Goal: Information Seeking & Learning: Learn about a topic

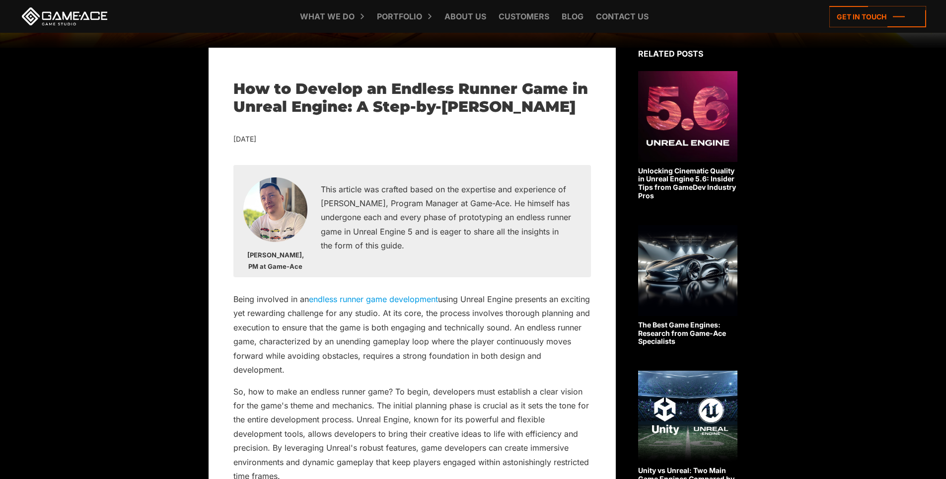
scroll to position [298, 0]
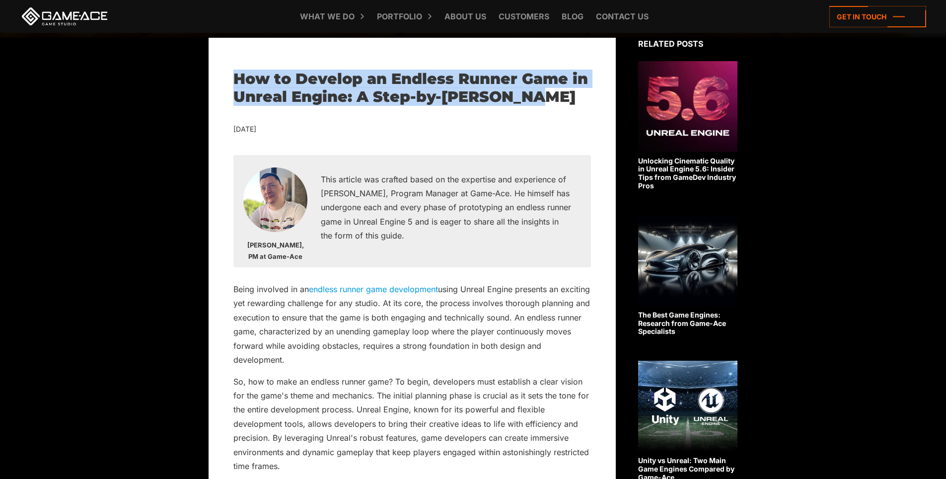
drag, startPoint x: 231, startPoint y: 74, endPoint x: 616, endPoint y: 101, distance: 386.5
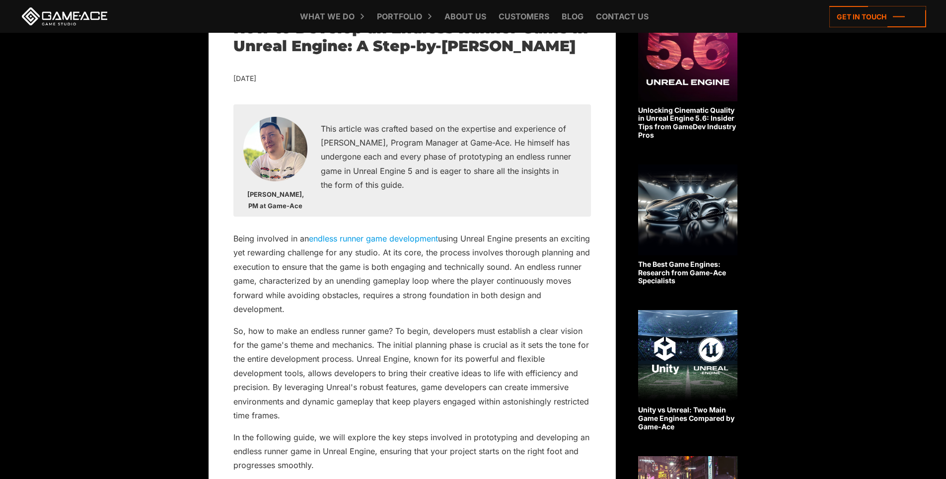
scroll to position [348, 0]
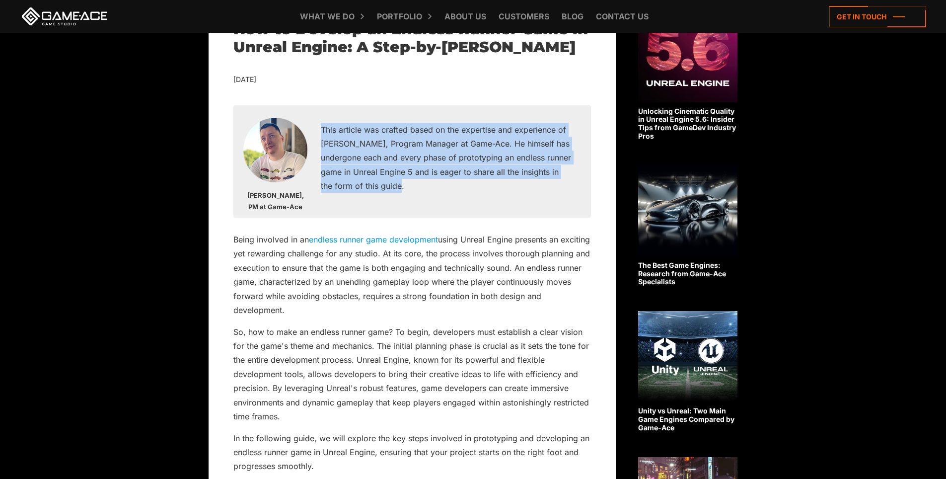
drag, startPoint x: 316, startPoint y: 125, endPoint x: 511, endPoint y: 181, distance: 202.4
click at [511, 181] on div "This article was crafted based on the expertise and experience of [PERSON_NAME]…" at bounding box center [446, 162] width 270 height 78
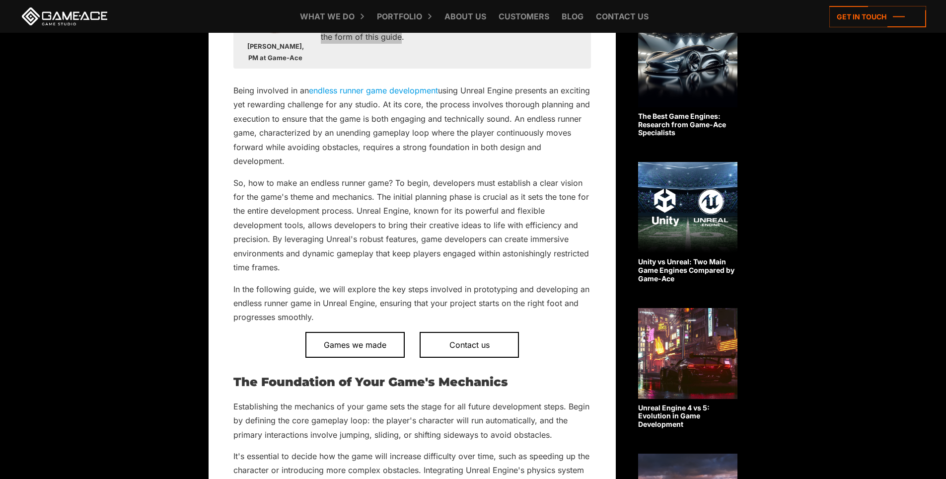
scroll to position [447, 0]
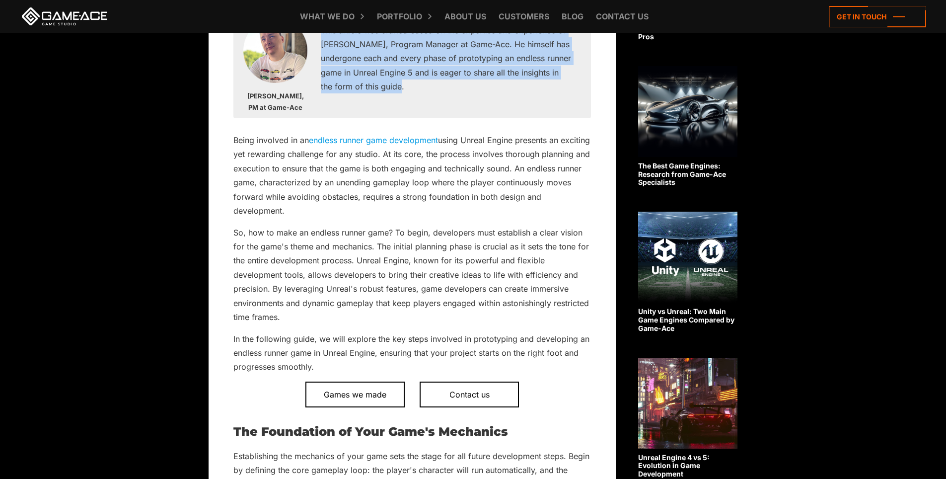
drag, startPoint x: 227, startPoint y: 130, endPoint x: 403, endPoint y: 214, distance: 195.1
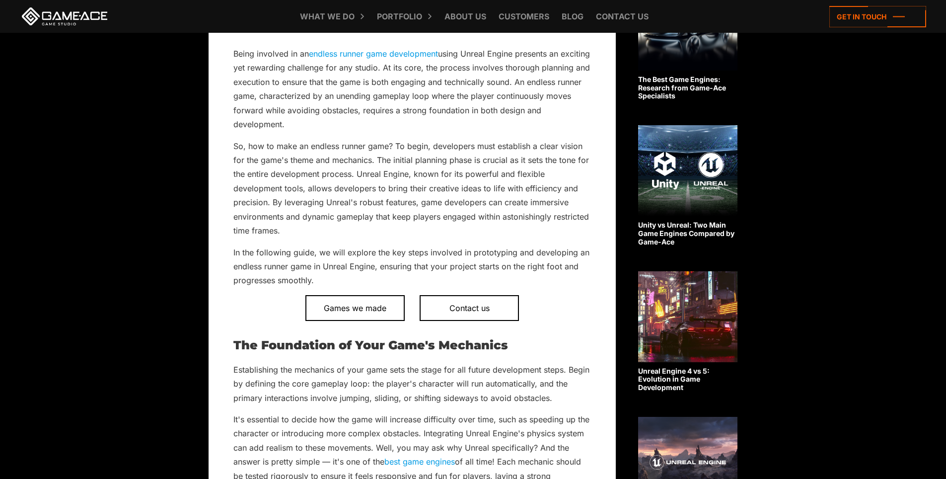
scroll to position [544, 0]
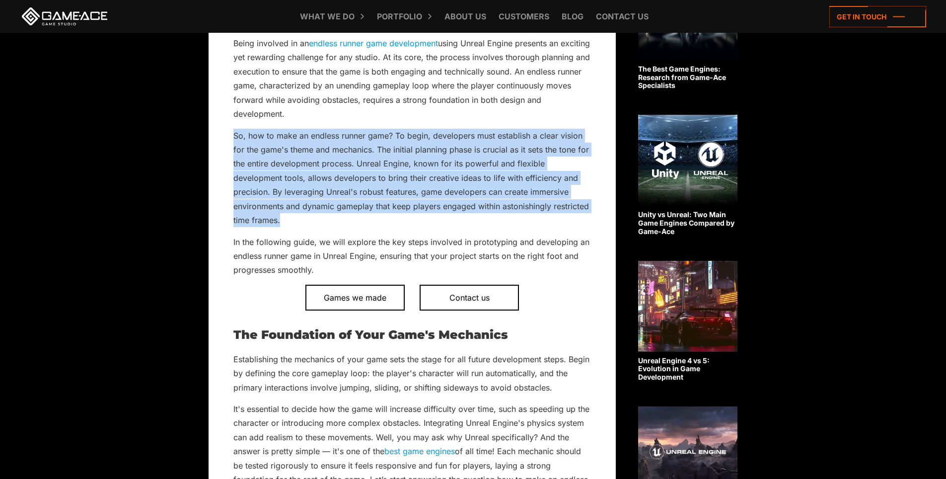
drag, startPoint x: 232, startPoint y: 129, endPoint x: 352, endPoint y: 219, distance: 150.1
drag, startPoint x: 232, startPoint y: 136, endPoint x: 313, endPoint y: 220, distance: 116.7
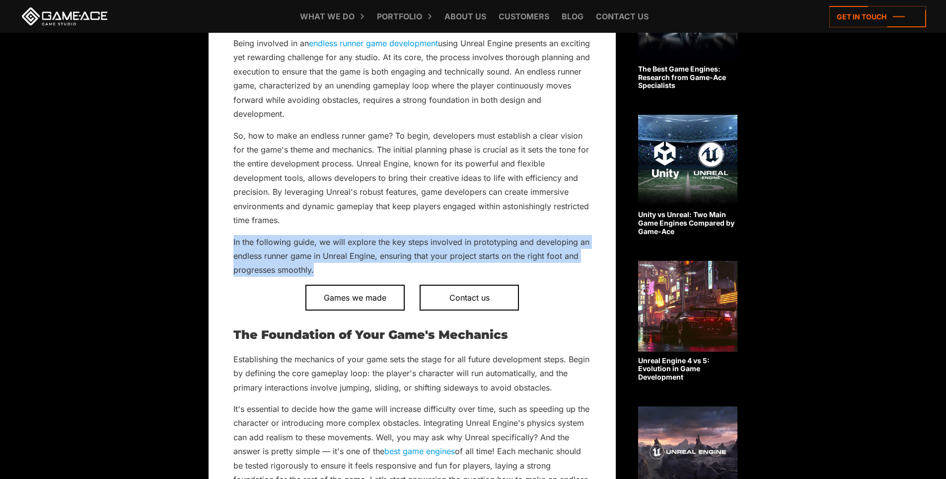
drag, startPoint x: 223, startPoint y: 237, endPoint x: 340, endPoint y: 274, distance: 122.3
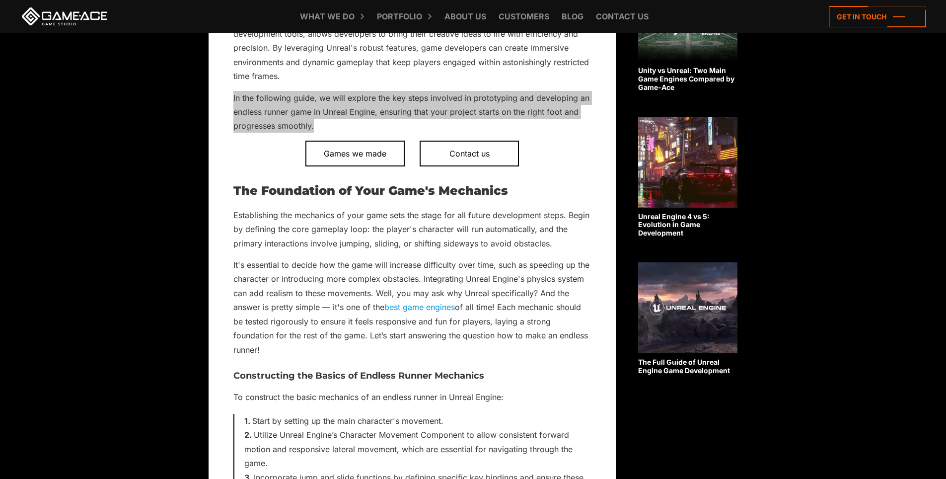
scroll to position [743, 0]
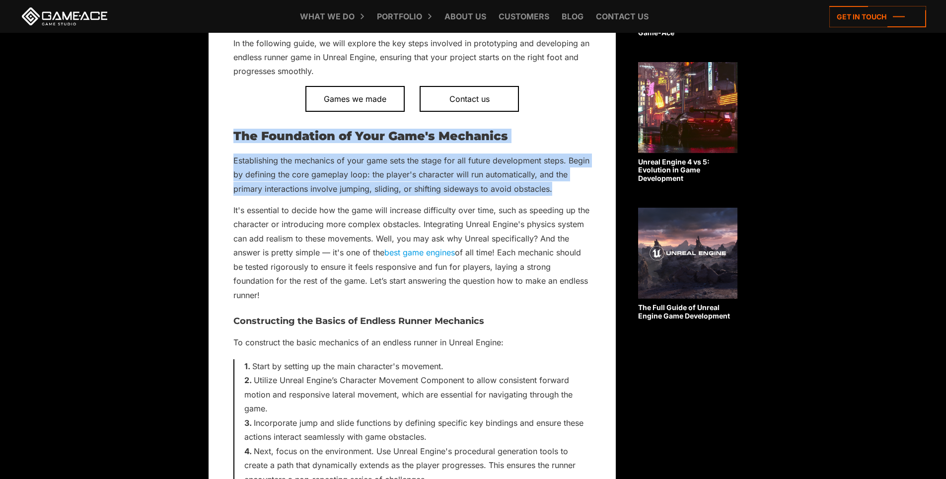
drag, startPoint x: 227, startPoint y: 135, endPoint x: 556, endPoint y: 193, distance: 334.6
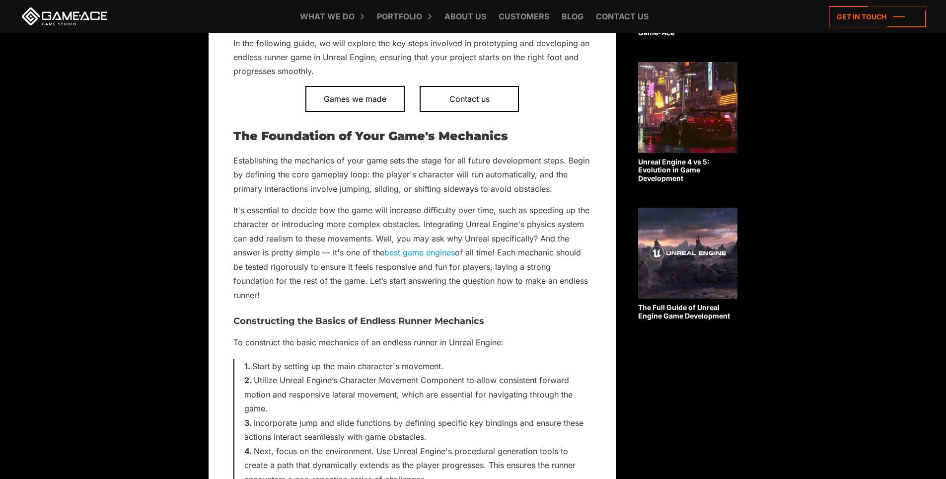
click at [321, 170] on p "Establishing the mechanics of your game sets the stage for all future developme…" at bounding box center [413, 175] width 358 height 42
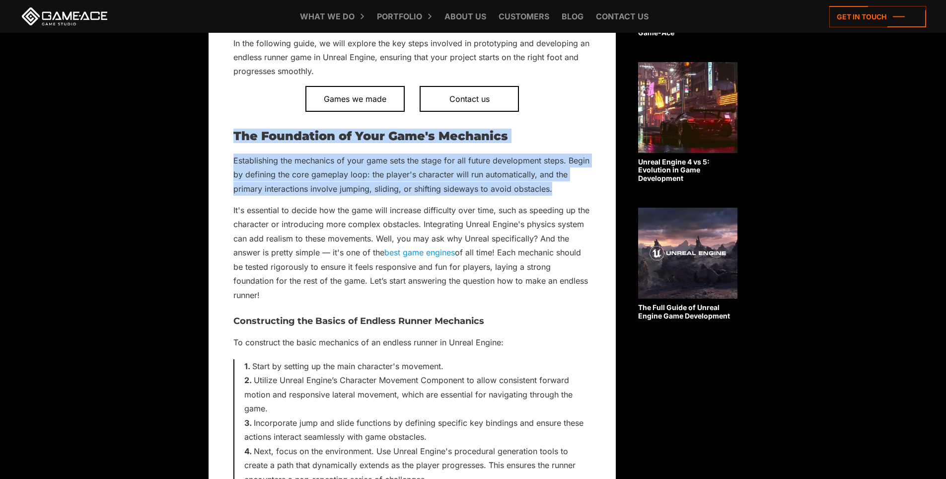
drag, startPoint x: 228, startPoint y: 135, endPoint x: 571, endPoint y: 182, distance: 346.1
drag, startPoint x: 228, startPoint y: 206, endPoint x: 624, endPoint y: 292, distance: 404.6
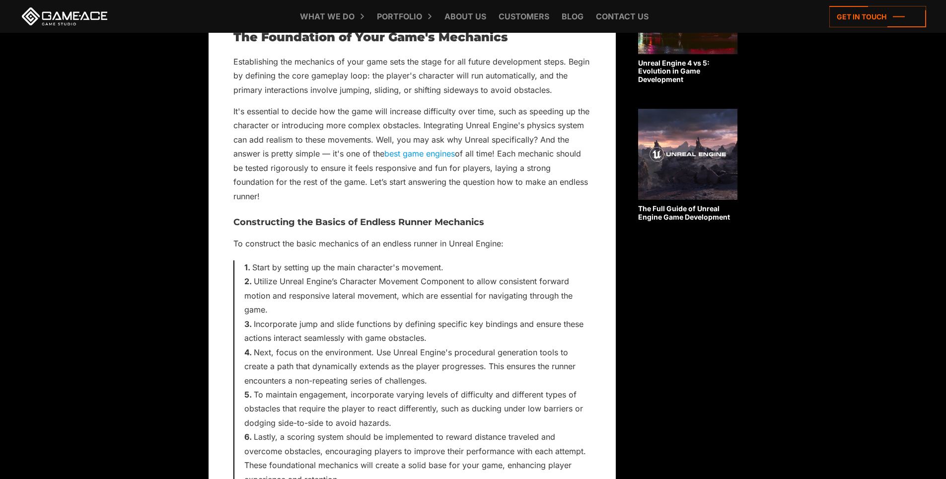
scroll to position [842, 0]
drag, startPoint x: 231, startPoint y: 216, endPoint x: 659, endPoint y: 242, distance: 429.1
click at [504, 249] on p "To construct the basic mechanics of an endless runner in Unreal Engine:" at bounding box center [413, 243] width 358 height 14
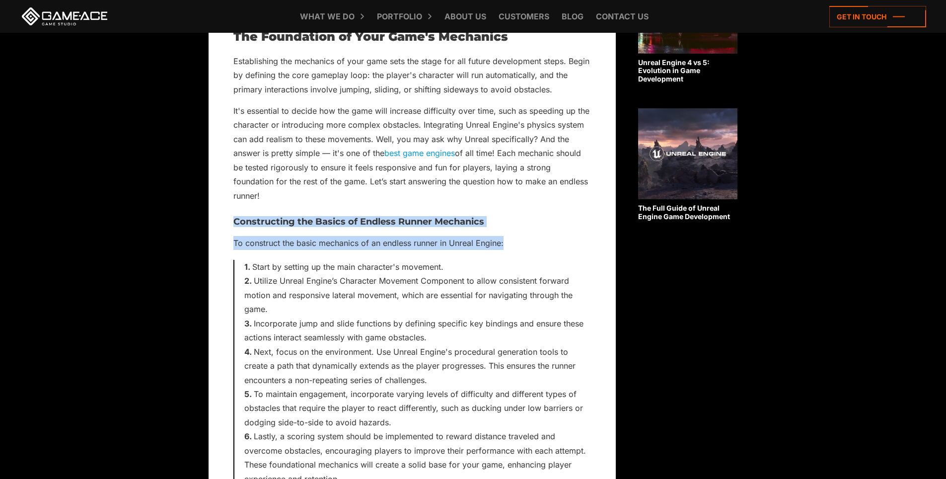
drag, startPoint x: 230, startPoint y: 218, endPoint x: 527, endPoint y: 238, distance: 297.8
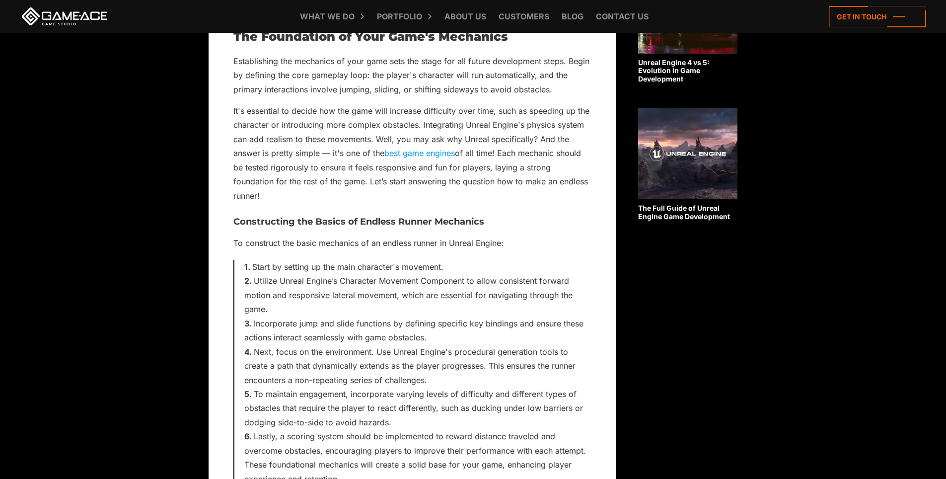
click at [256, 284] on li "Utilize Unreal Engine’s Character Movement Component to allow consistent forwar…" at bounding box center [417, 295] width 347 height 42
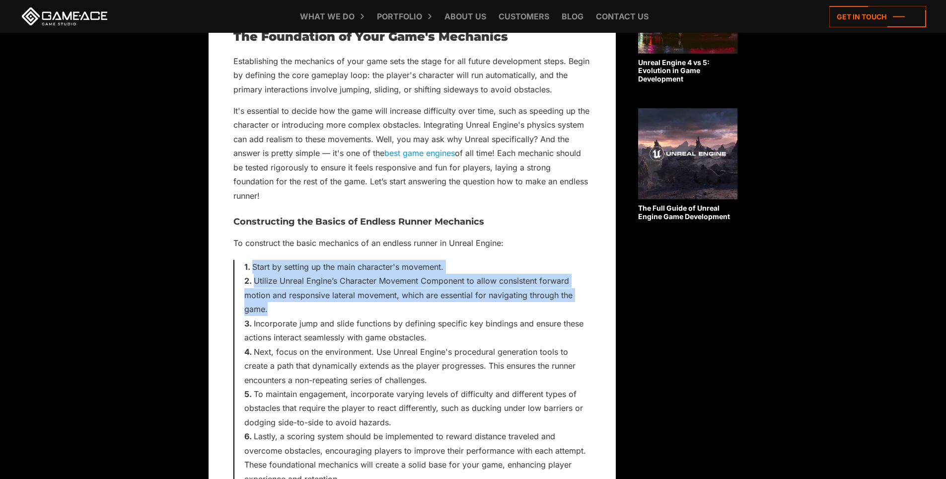
drag, startPoint x: 240, startPoint y: 263, endPoint x: 286, endPoint y: 310, distance: 65.3
click at [286, 310] on div "Start by setting up the main character's movement. Utilize Unreal Engine’s Char…" at bounding box center [413, 373] width 358 height 226
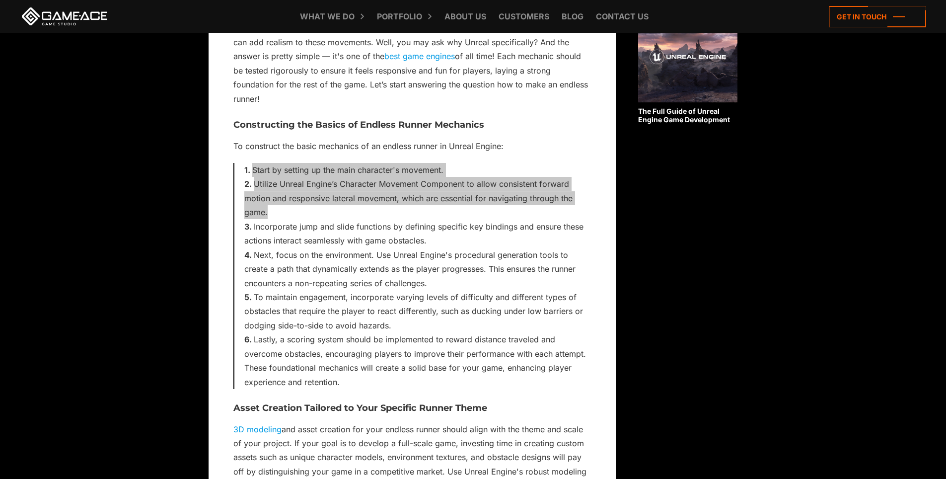
scroll to position [942, 0]
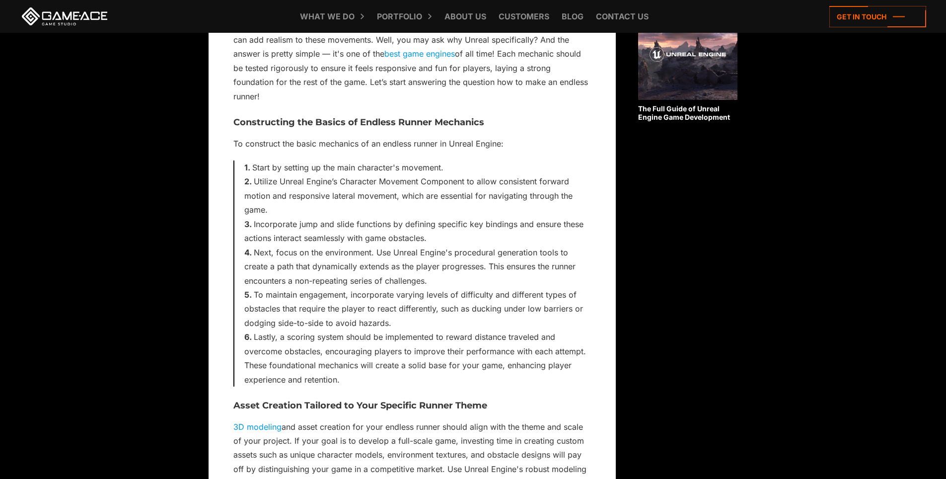
click at [313, 318] on li "To maintain engagement, incorporate varying levels of difficulty and different …" at bounding box center [417, 309] width 347 height 42
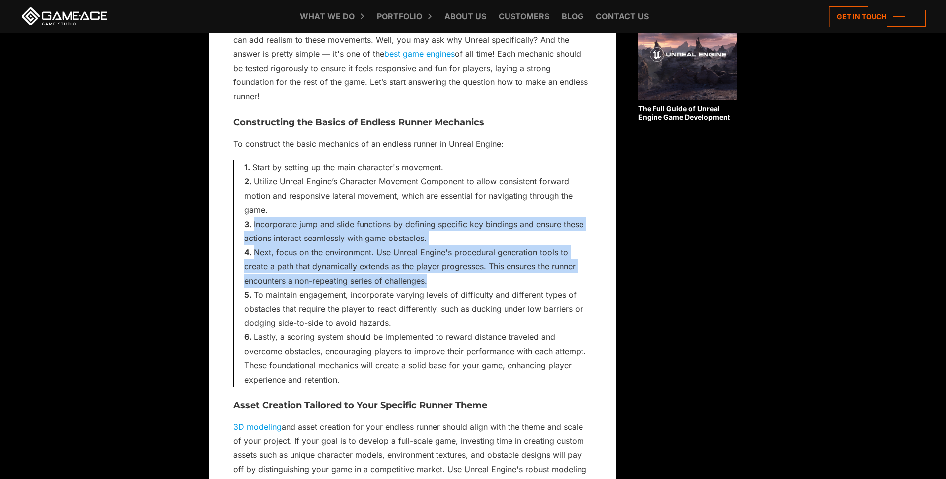
drag, startPoint x: 253, startPoint y: 222, endPoint x: 430, endPoint y: 282, distance: 186.8
click at [430, 282] on ol "Start by setting up the main character's movement. Utilize Unreal Engine’s Char…" at bounding box center [417, 273] width 347 height 226
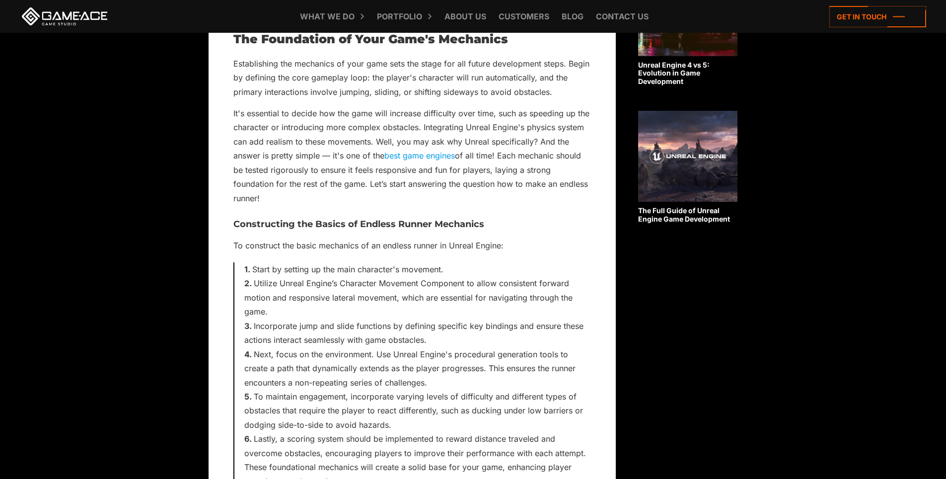
scroll to position [743, 0]
